Goal: Task Accomplishment & Management: Use online tool/utility

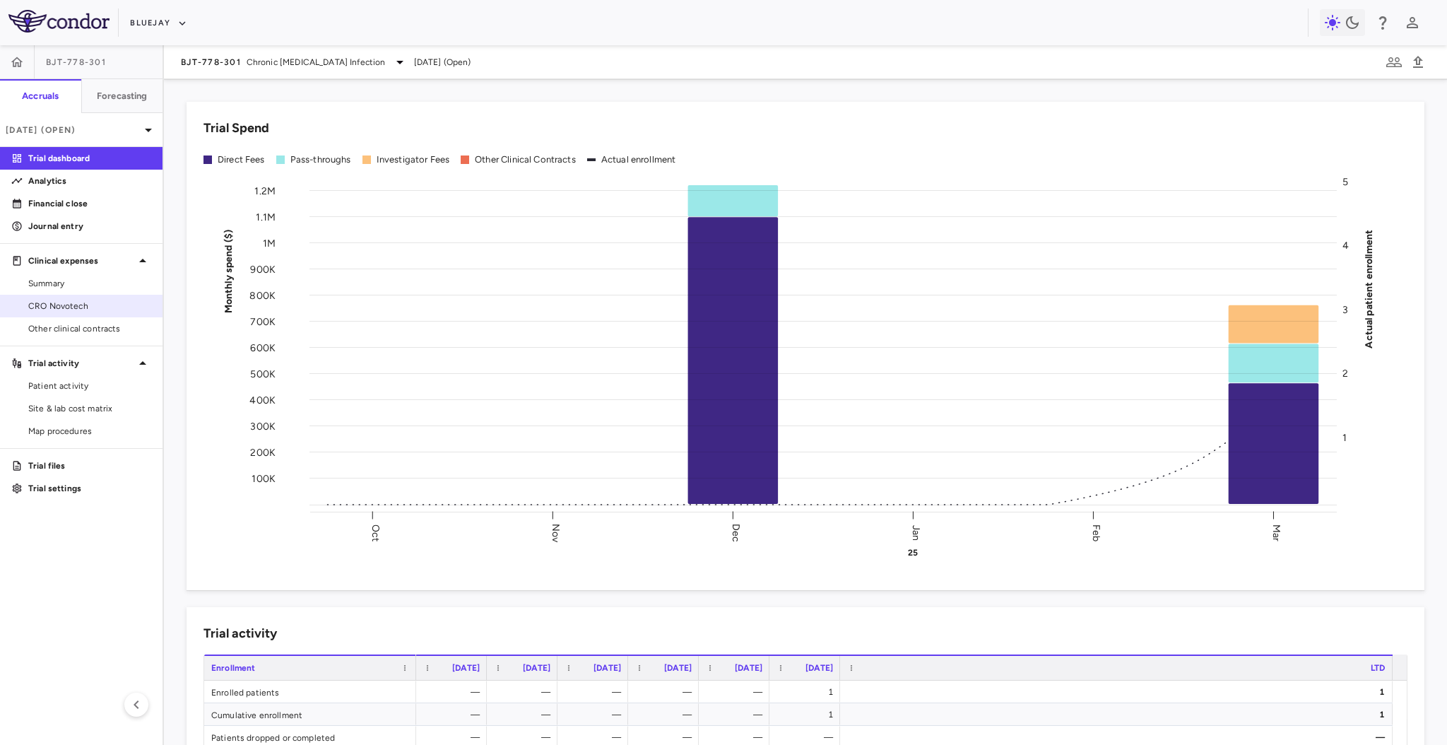
click at [66, 308] on span "CRO Novotech" at bounding box center [89, 306] width 123 height 13
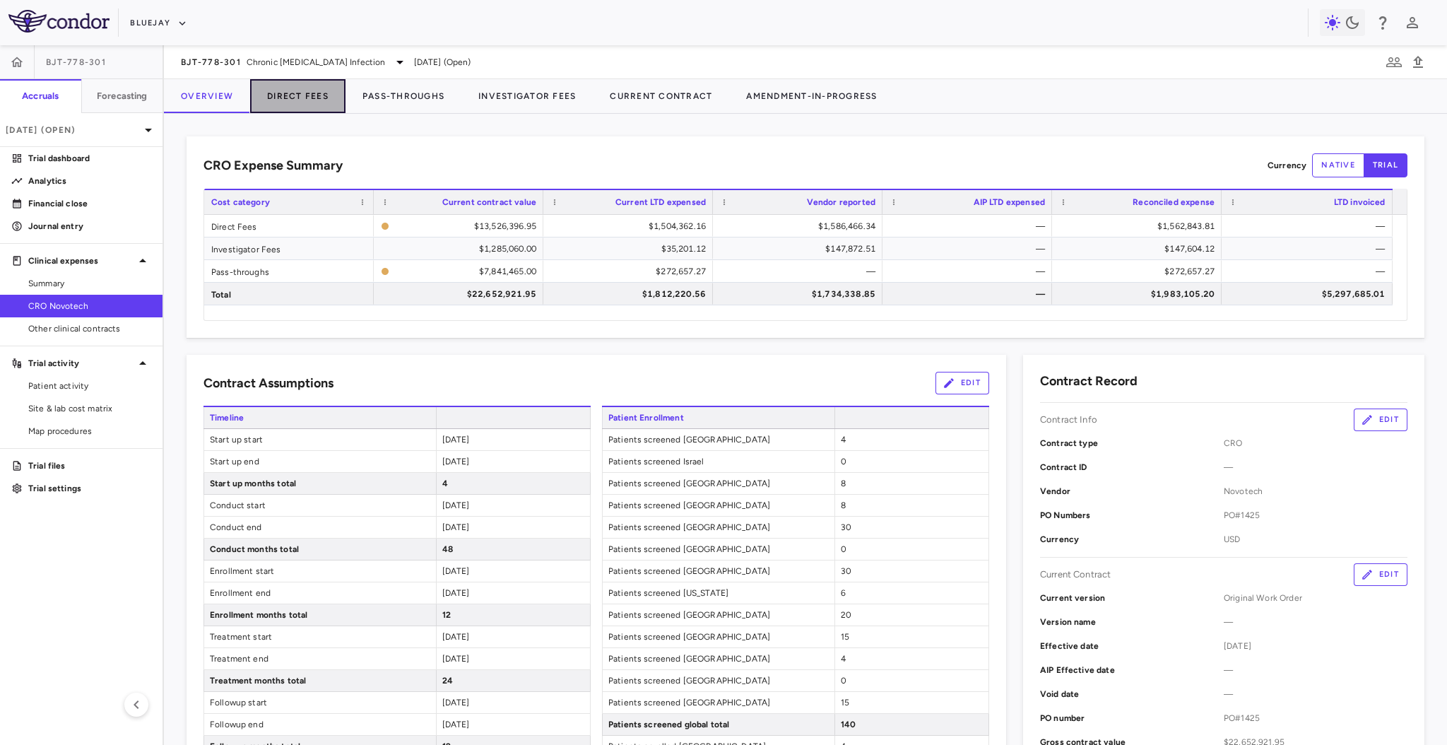
click at [307, 95] on button "Direct Fees" at bounding box center [297, 96] width 95 height 34
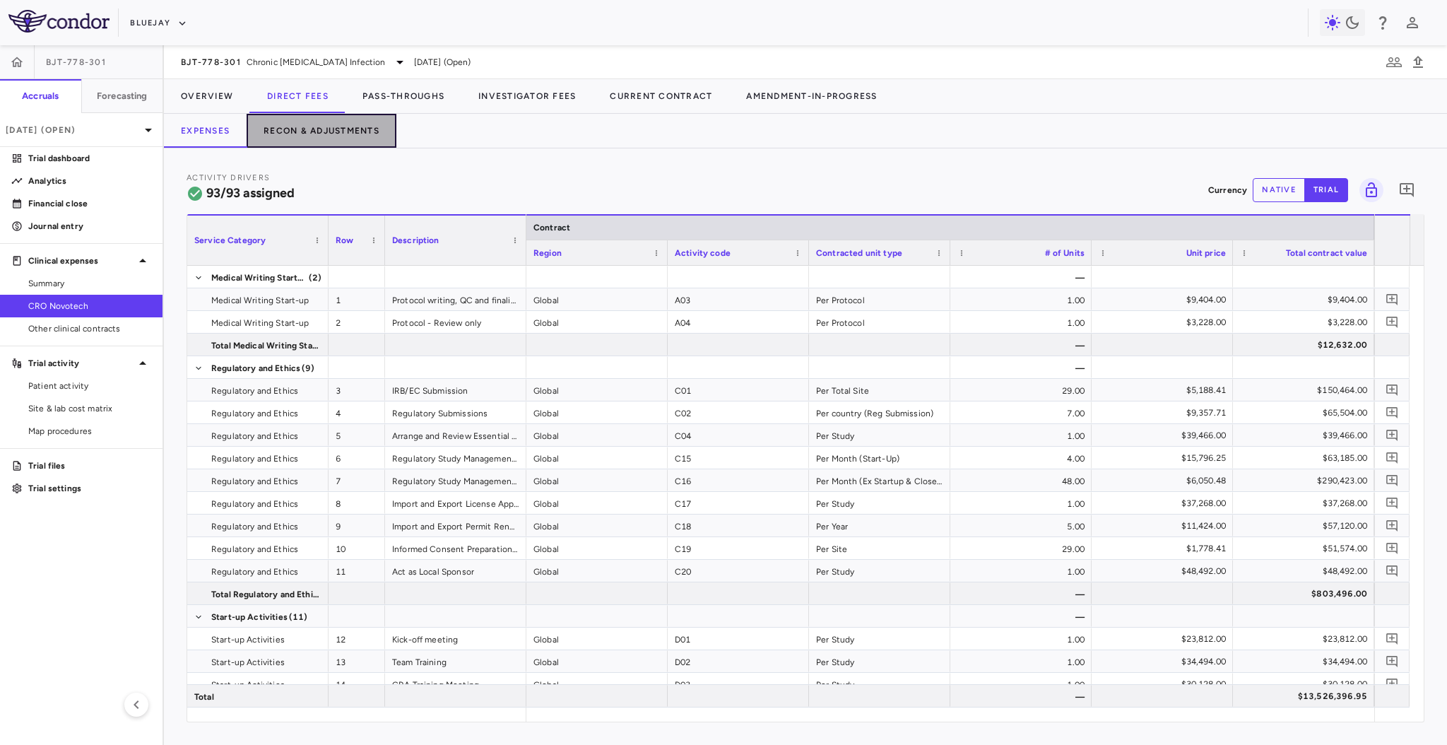
click at [365, 122] on button "Recon & Adjustments" at bounding box center [322, 131] width 150 height 34
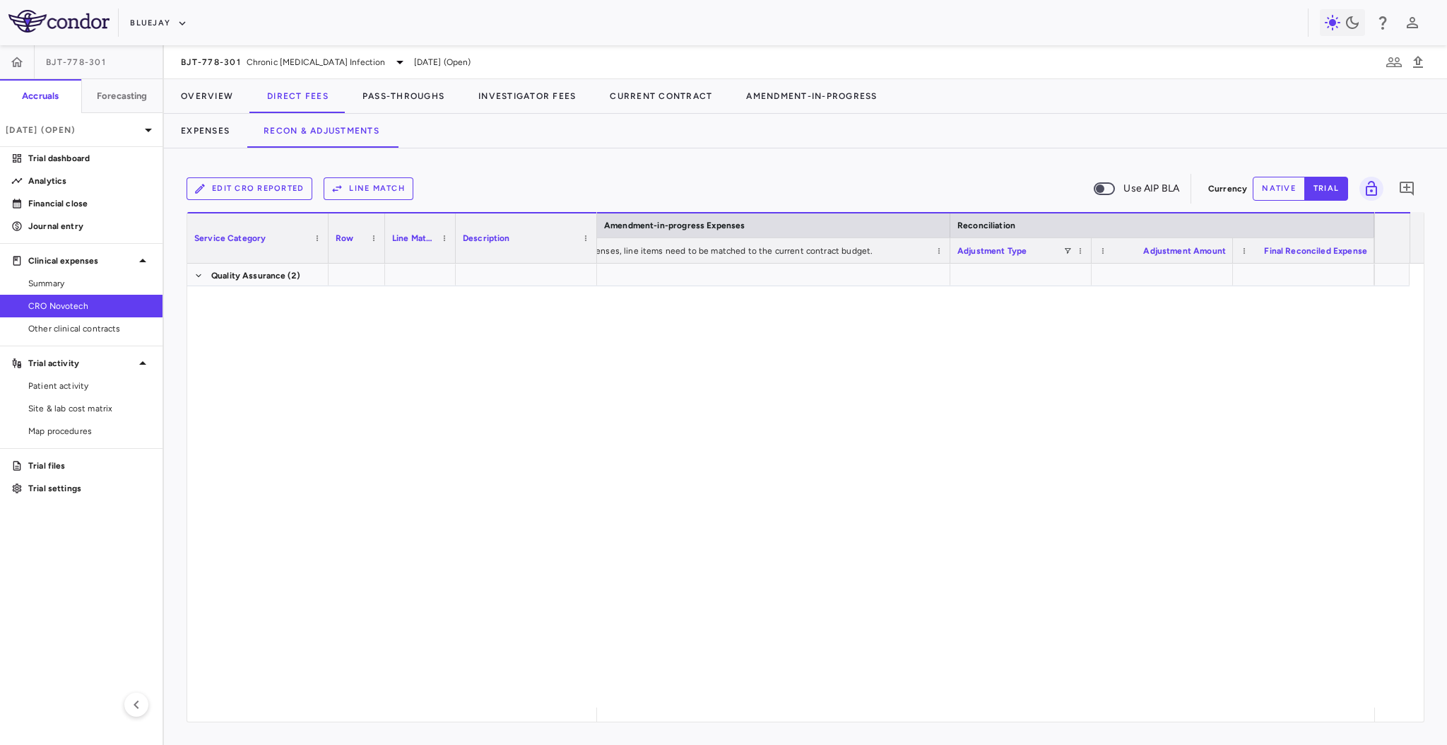
scroll to position [2382, 0]
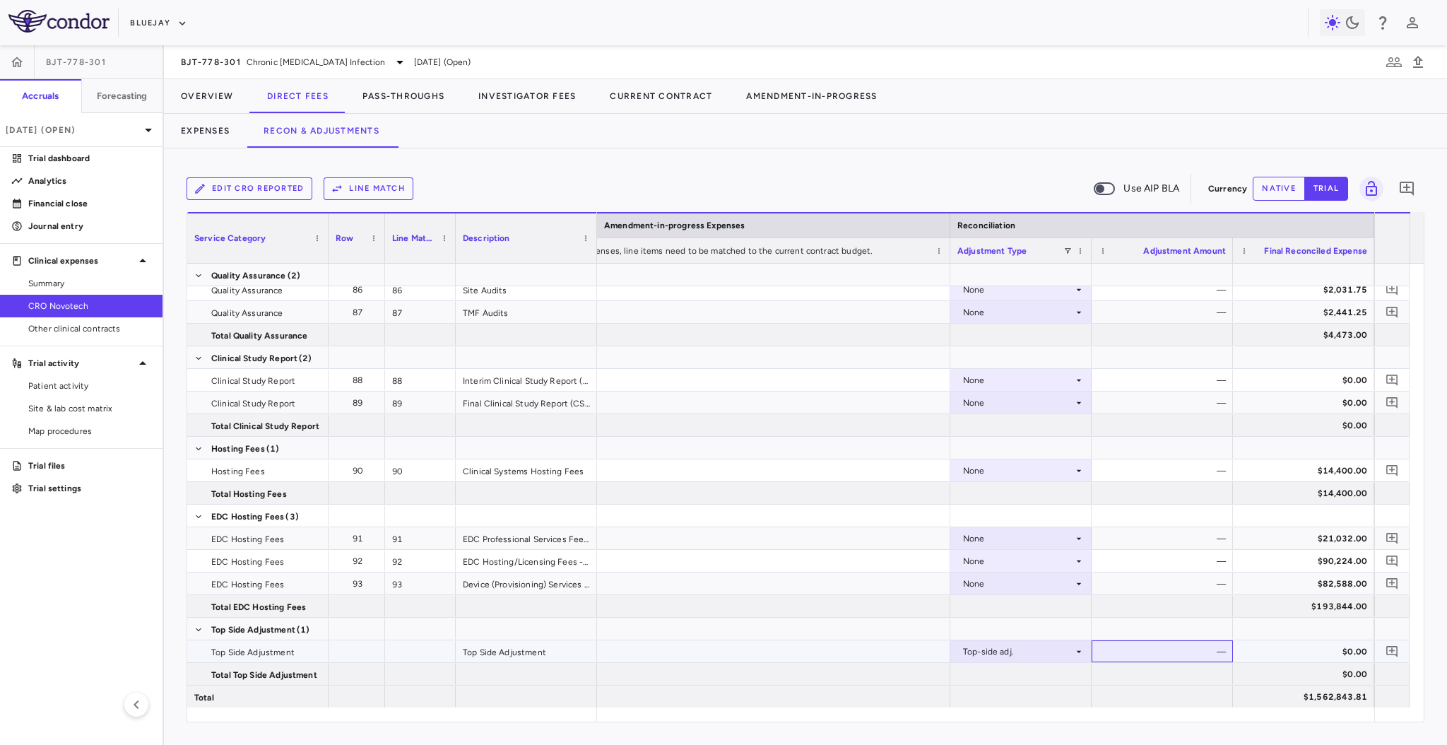
click at [1181, 653] on div "—" at bounding box center [1165, 651] width 122 height 23
click at [288, 189] on button "Edit CRO reported" at bounding box center [250, 188] width 126 height 23
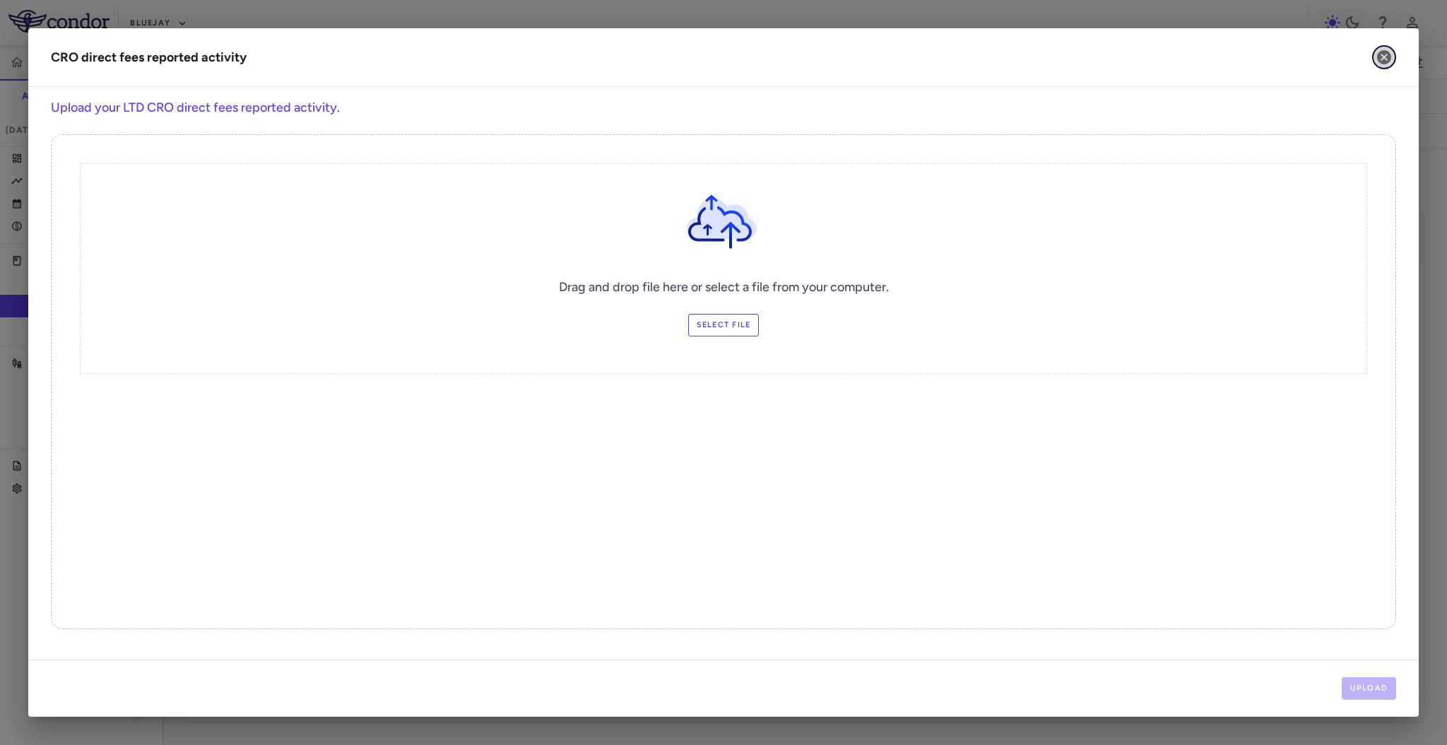
click at [1383, 63] on icon "button" at bounding box center [1384, 57] width 14 height 14
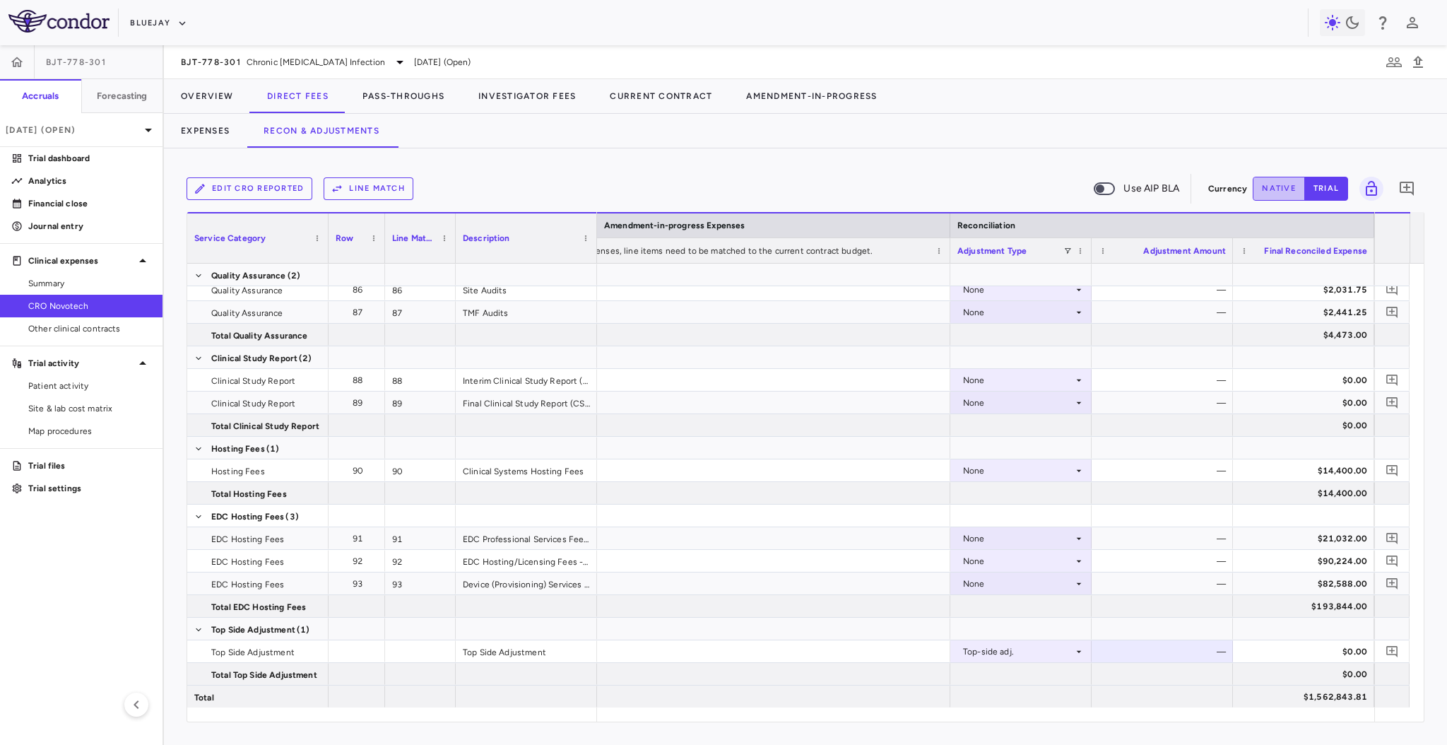
click at [1269, 181] on button "native" at bounding box center [1279, 189] width 52 height 24
click at [1178, 653] on div "$0.00" at bounding box center [1165, 651] width 122 height 23
click at [1176, 651] on input "number" at bounding box center [1173, 652] width 119 height 23
type input "******"
click at [1149, 608] on div at bounding box center [1162, 606] width 141 height 22
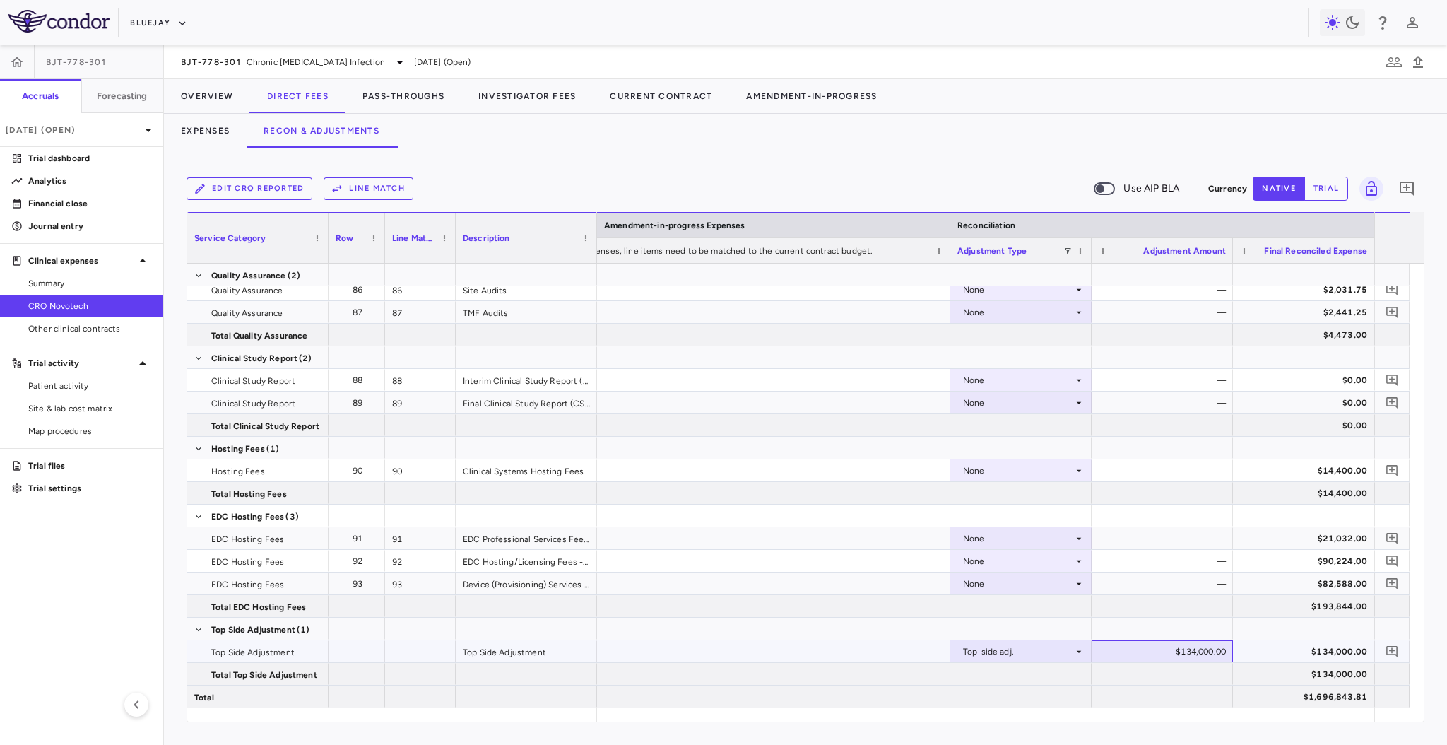
click at [1134, 644] on div "$134,000.00" at bounding box center [1165, 651] width 122 height 23
drag, startPoint x: 1136, startPoint y: 644, endPoint x: 1241, endPoint y: 634, distance: 105.1
type input "******"
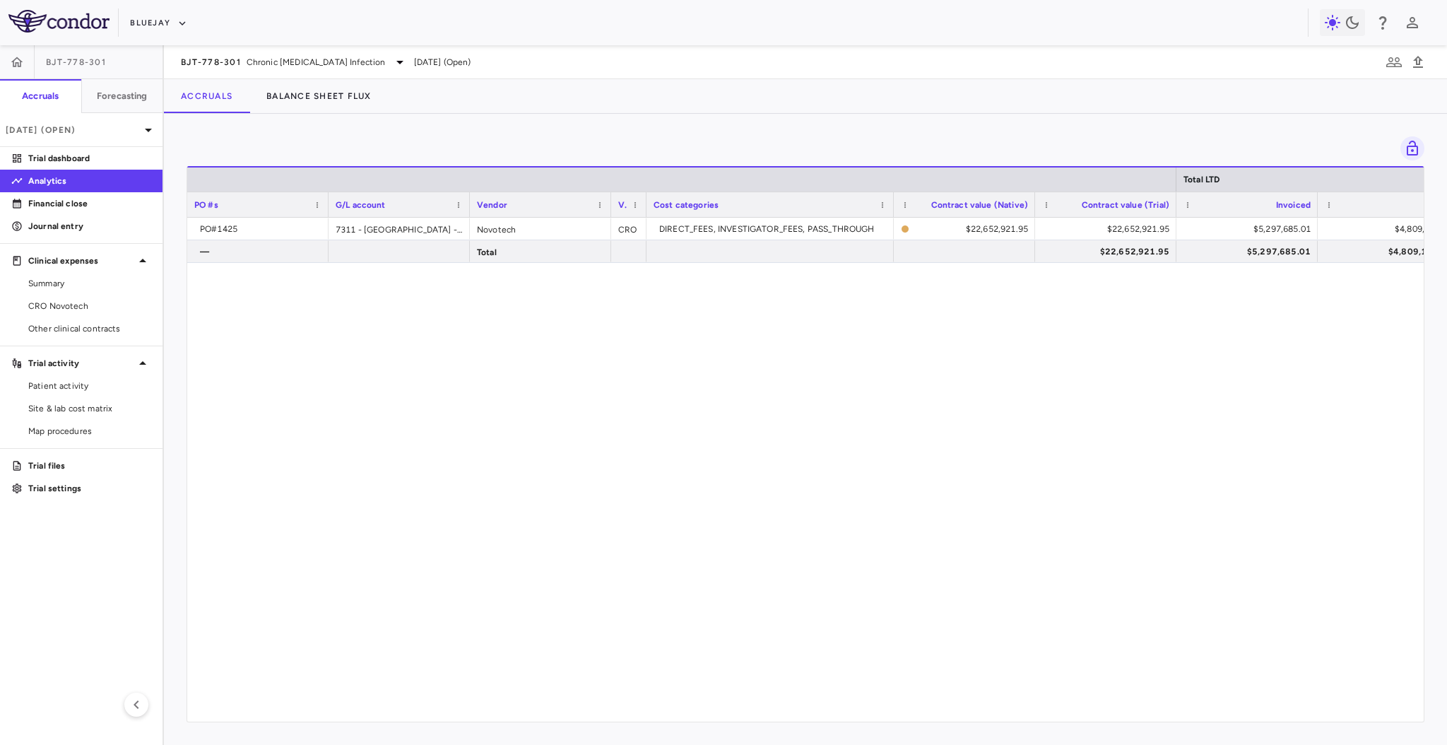
drag, startPoint x: 470, startPoint y: 715, endPoint x: 524, endPoint y: 716, distance: 54.4
click at [524, 716] on div "Total LTD PO #s G/L account Vendor Vendor type" at bounding box center [805, 443] width 1237 height 555
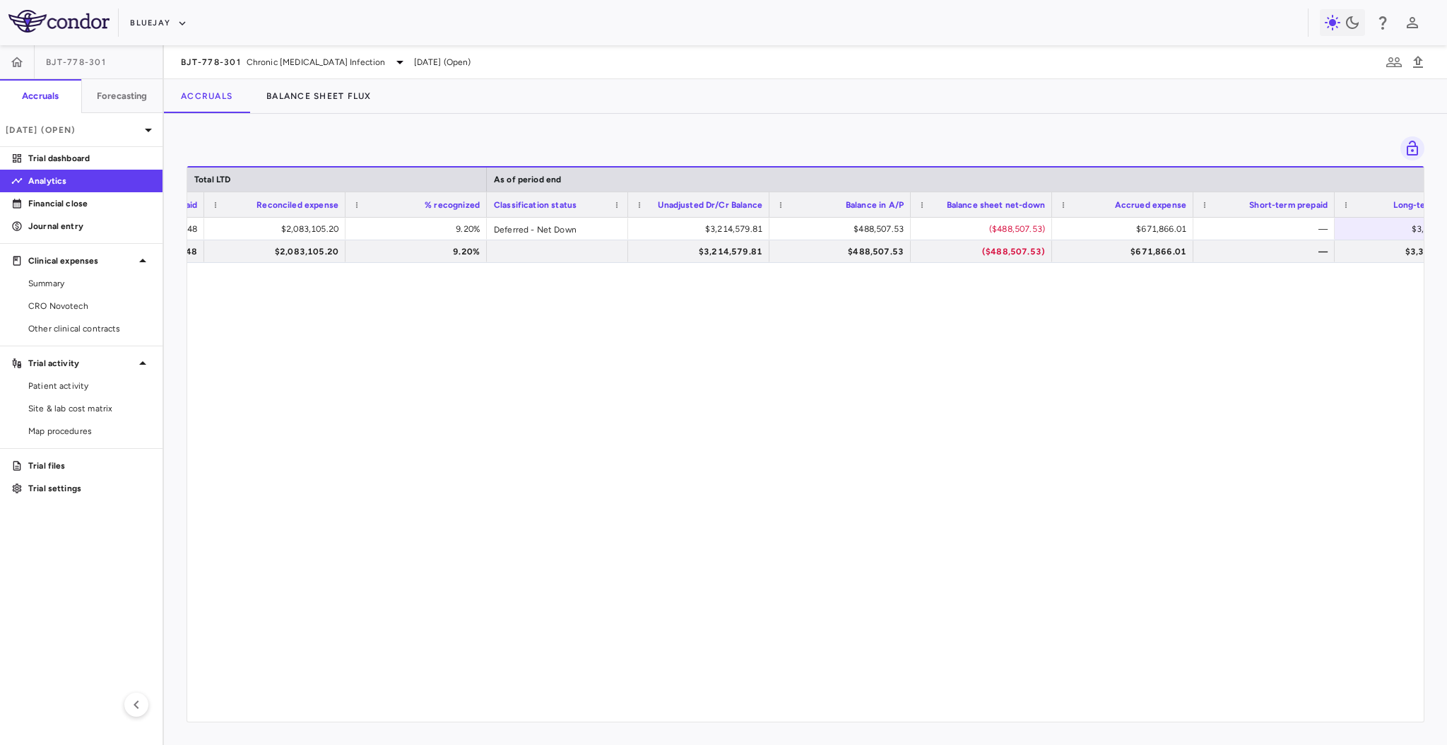
scroll to position [0, 1256]
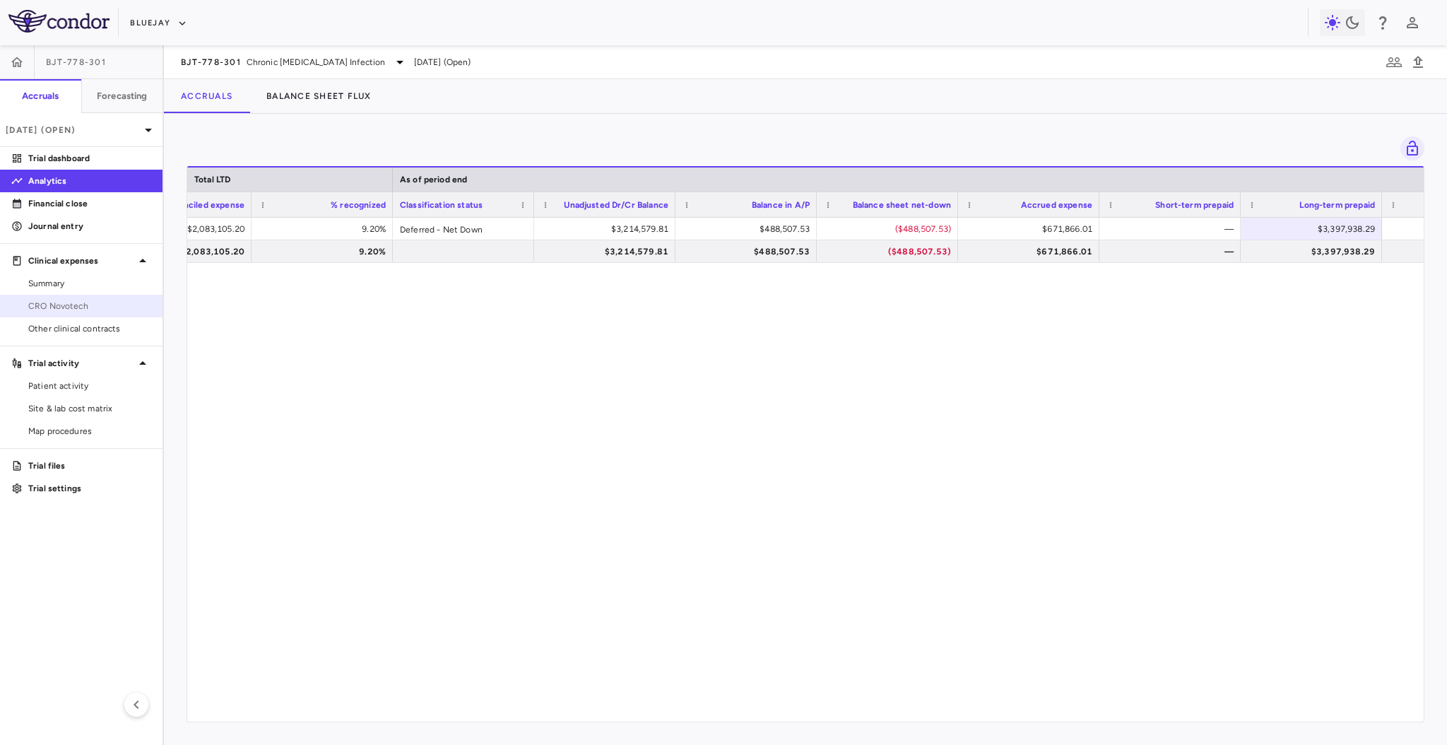
click at [100, 309] on span "CRO Novotech" at bounding box center [89, 306] width 123 height 13
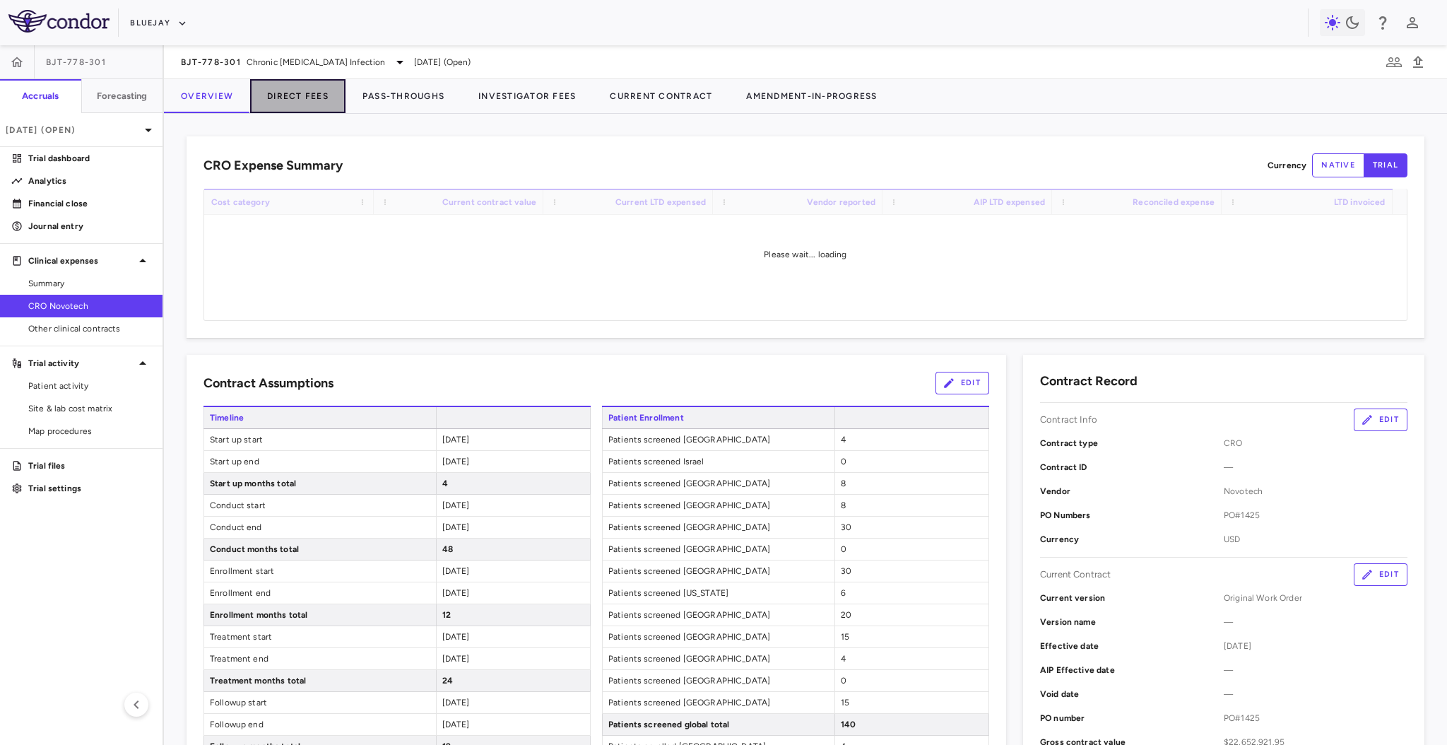
click at [281, 90] on button "Direct Fees" at bounding box center [297, 96] width 95 height 34
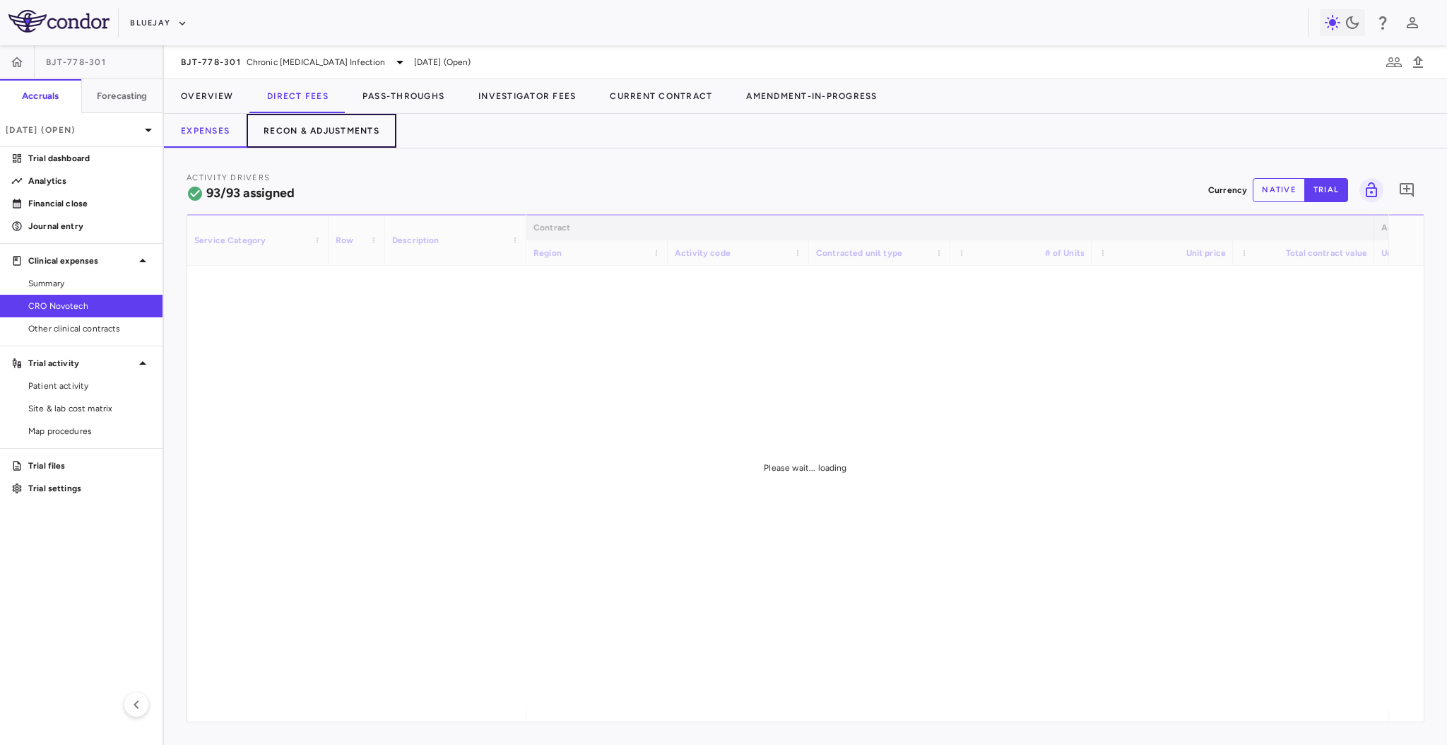
click at [325, 141] on button "Recon & Adjustments" at bounding box center [322, 131] width 150 height 34
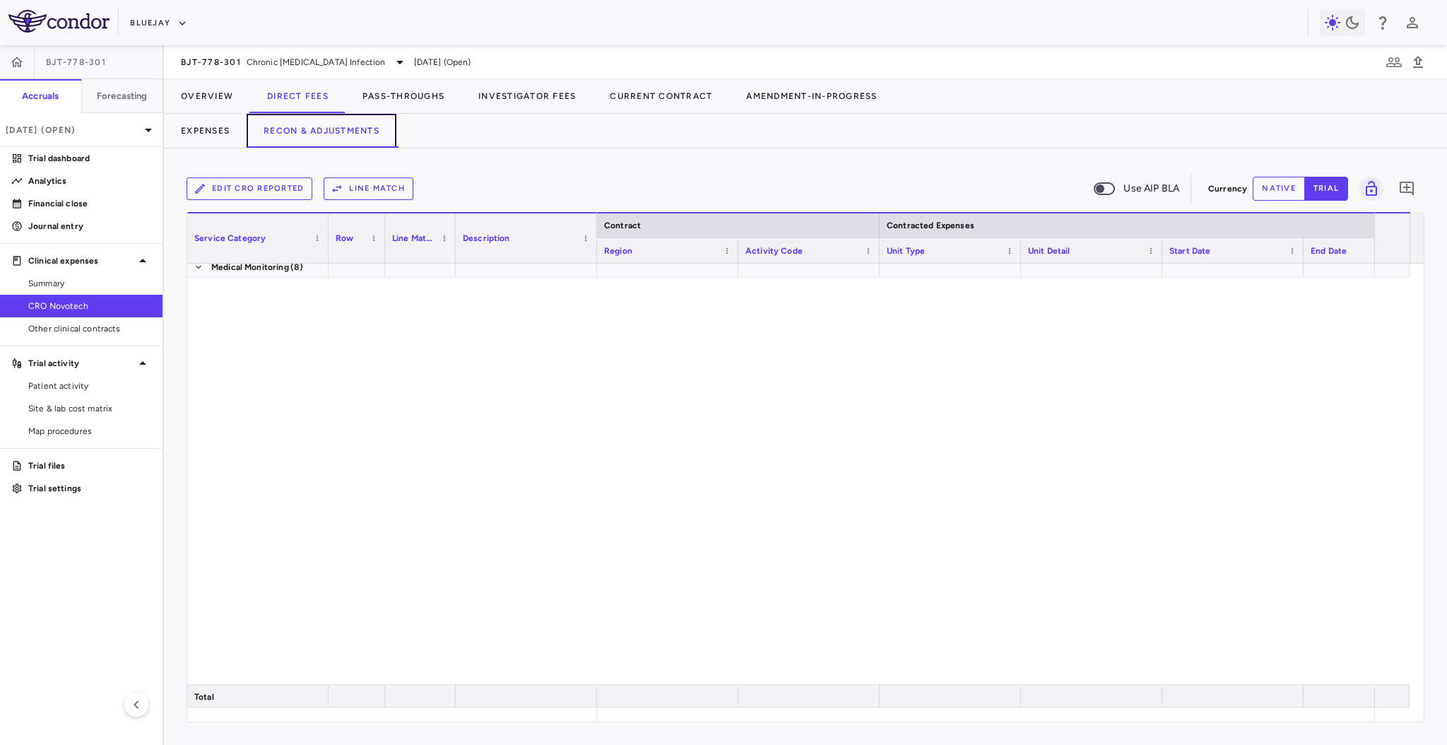
scroll to position [2382, 0]
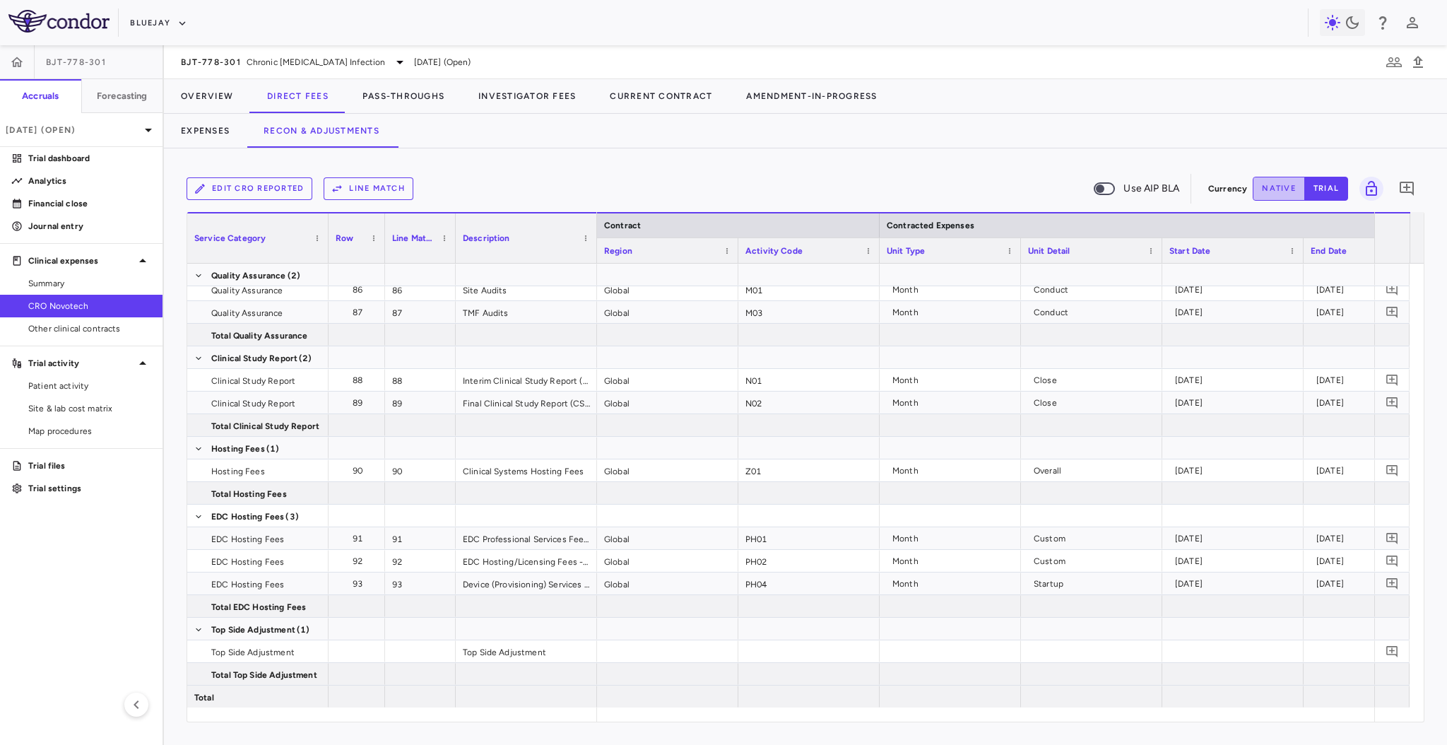
click at [1275, 186] on button "native" at bounding box center [1279, 189] width 52 height 24
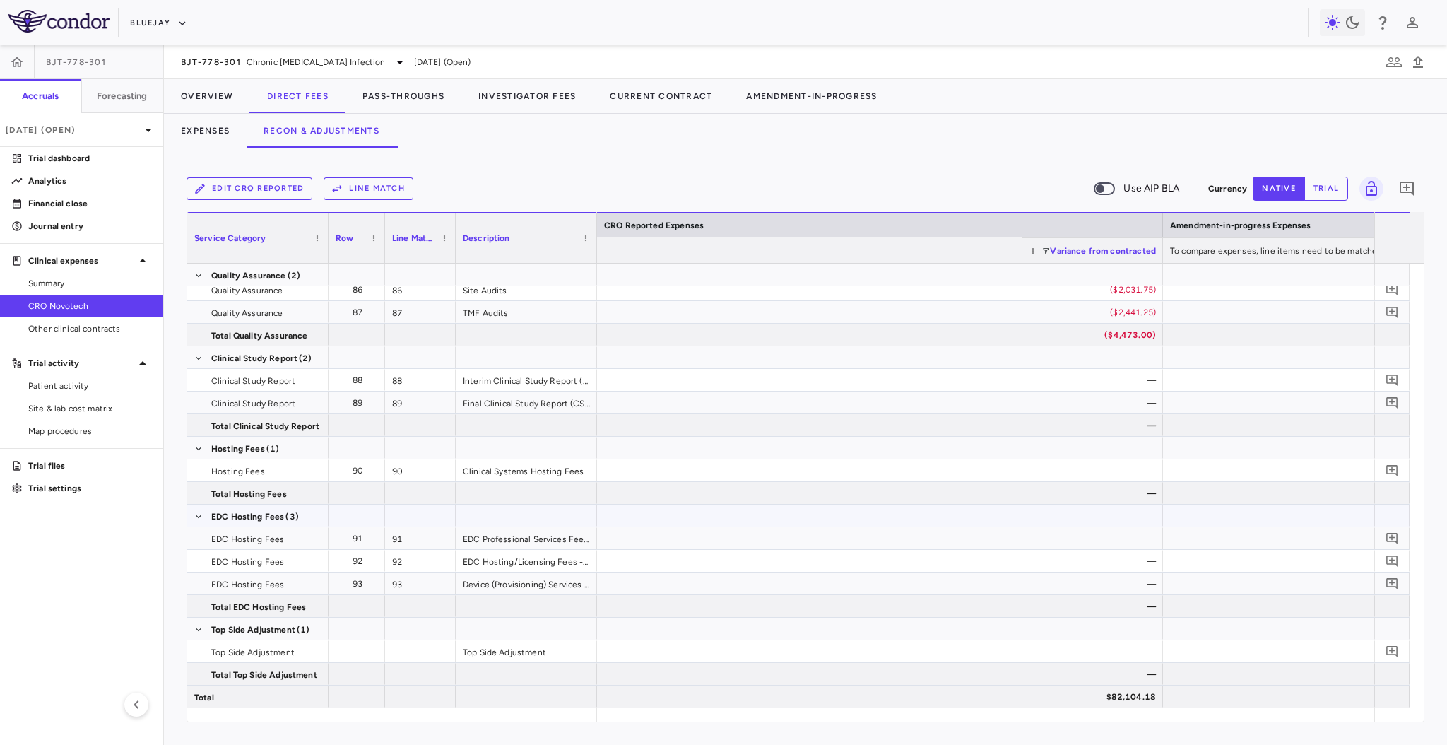
scroll to position [0, 2155]
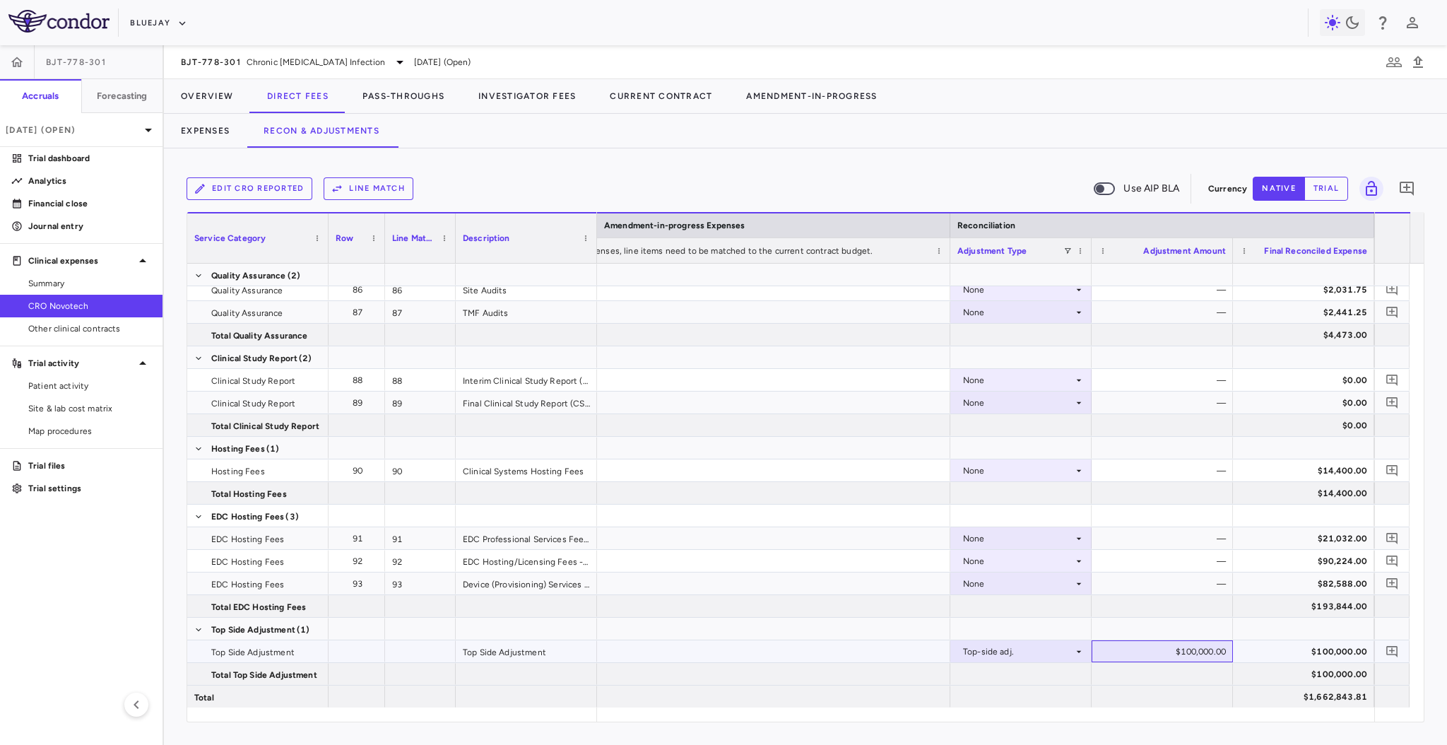
click at [1111, 646] on div "$100,000.00" at bounding box center [1165, 651] width 122 height 23
drag, startPoint x: 1114, startPoint y: 645, endPoint x: 1242, endPoint y: 641, distance: 128.0
